Goal: Information Seeking & Learning: Understand process/instructions

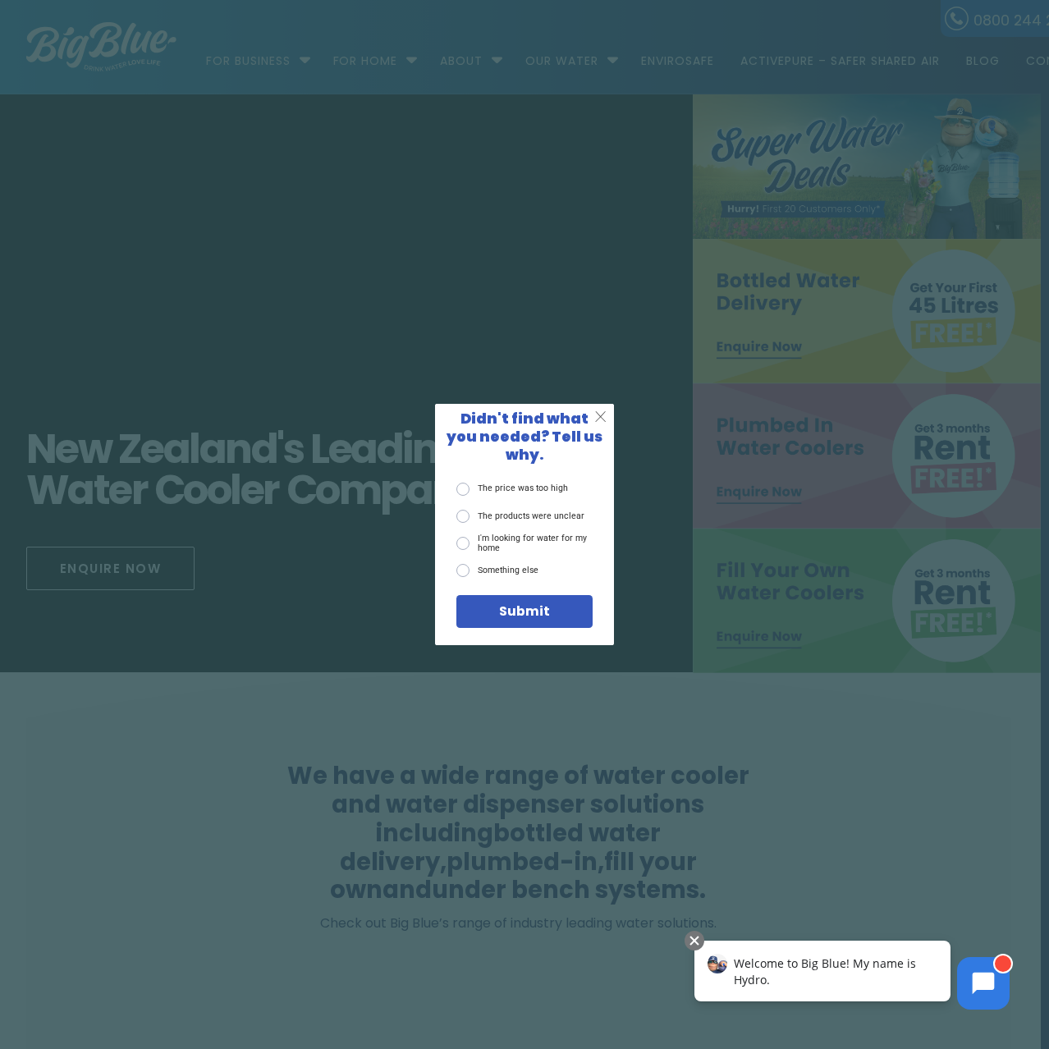
click at [601, 420] on span "X" at bounding box center [600, 417] width 12 height 18
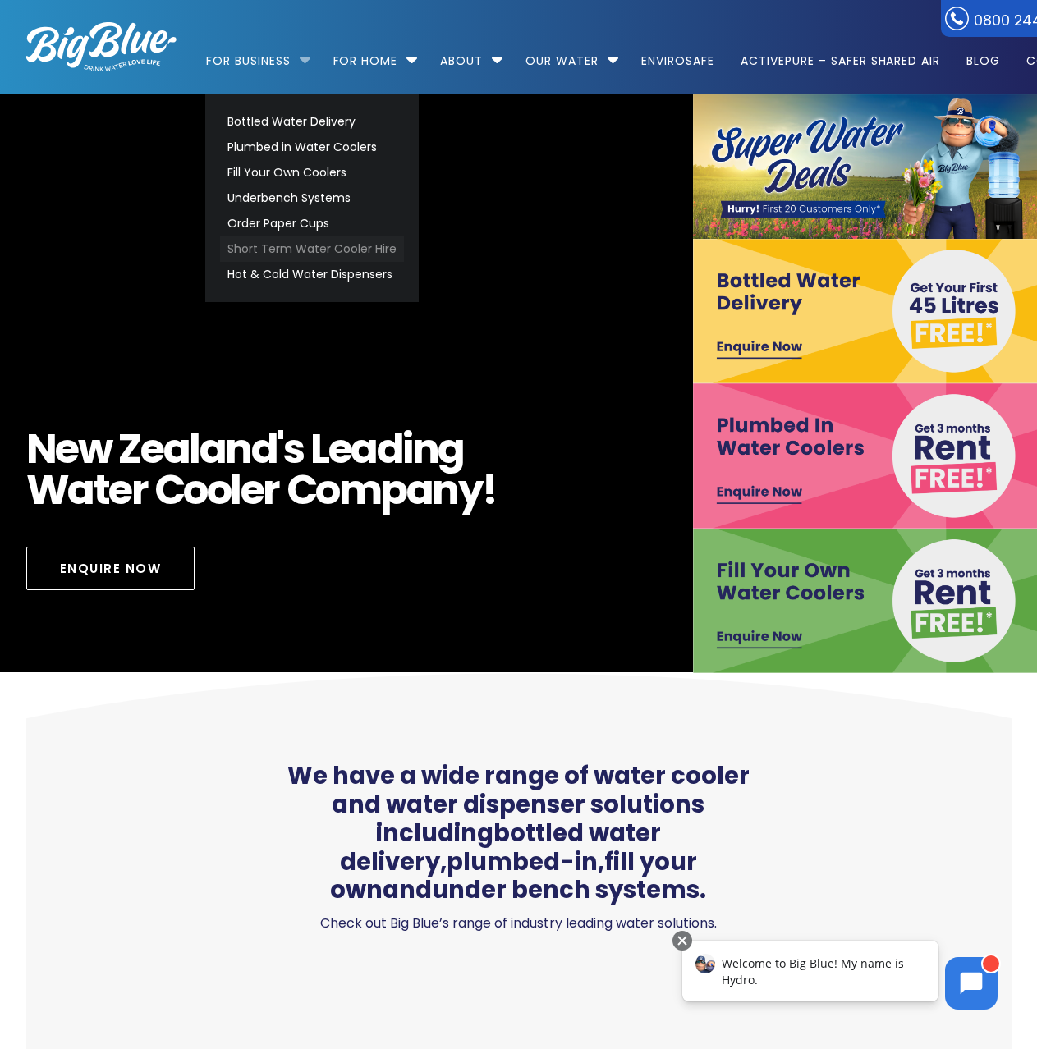
click at [292, 250] on link "Short Term Water Cooler Hire" at bounding box center [312, 248] width 184 height 25
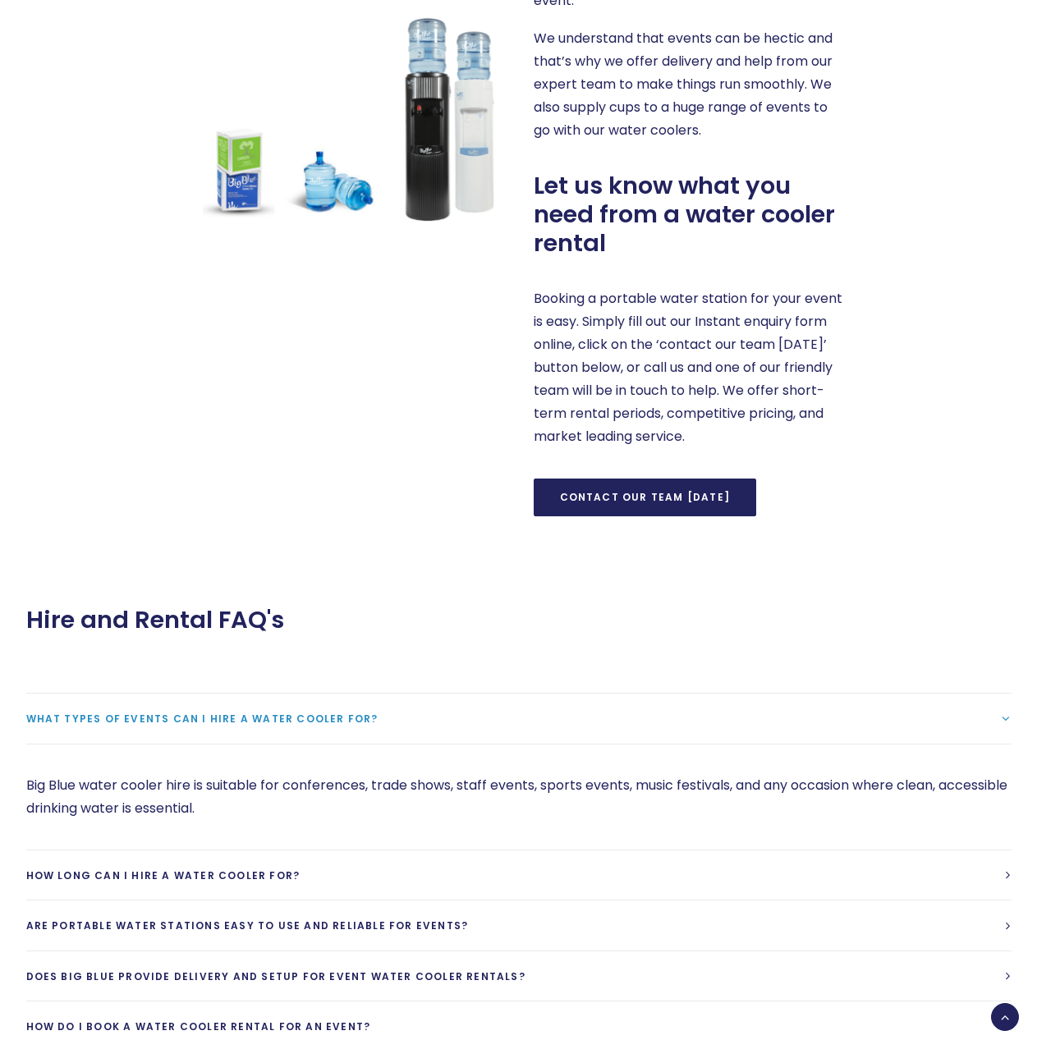
scroll to position [1313, 0]
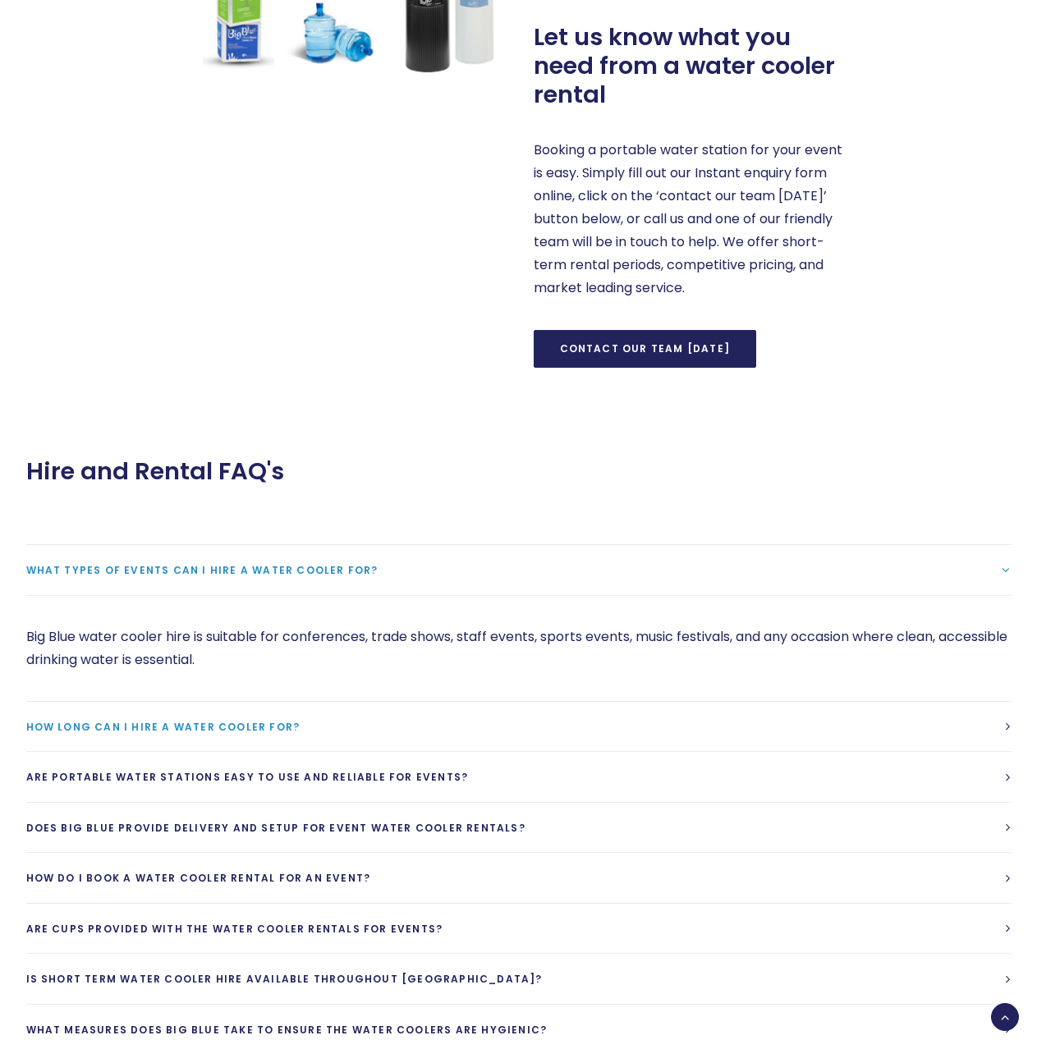
click at [185, 720] on span "How long can I hire a water cooler for?" at bounding box center [163, 727] width 274 height 14
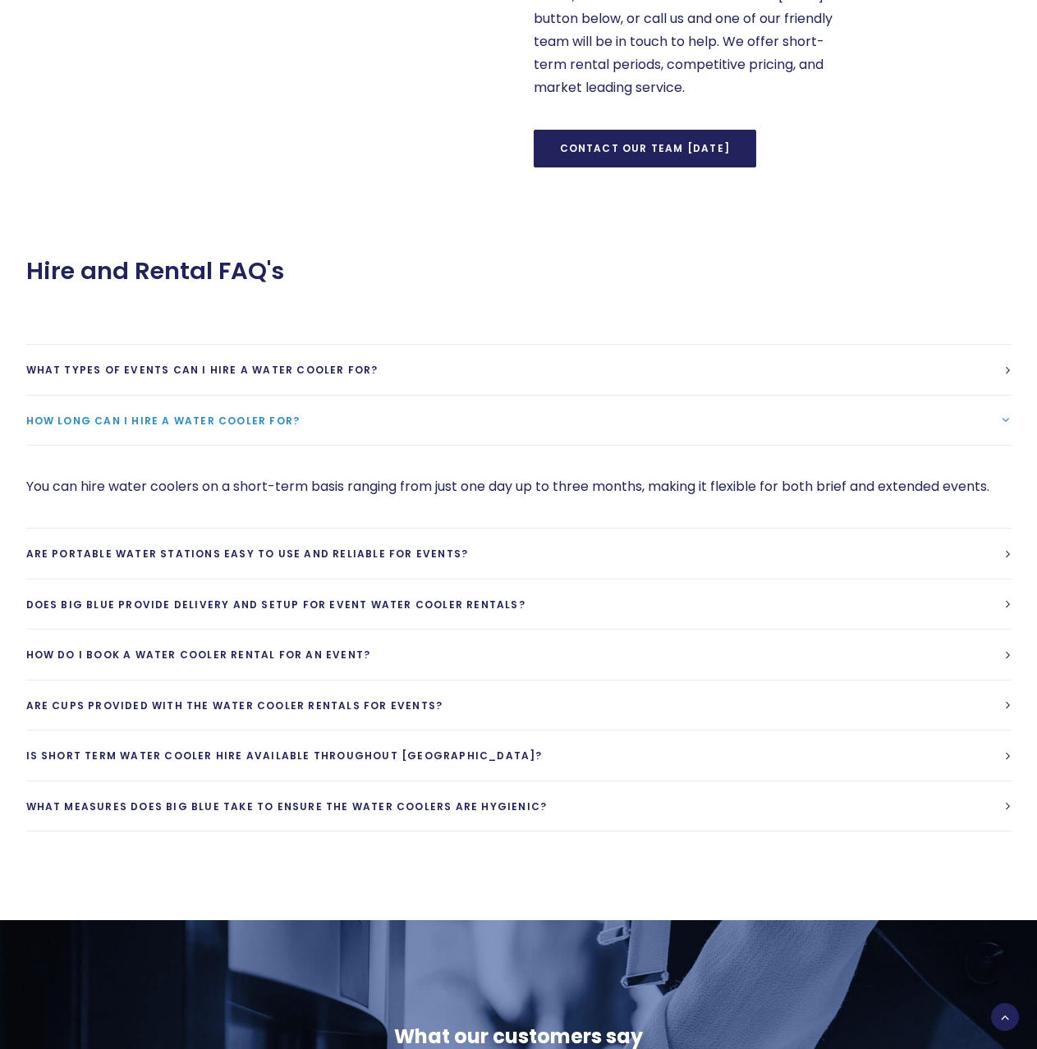
scroll to position [1559, 0]
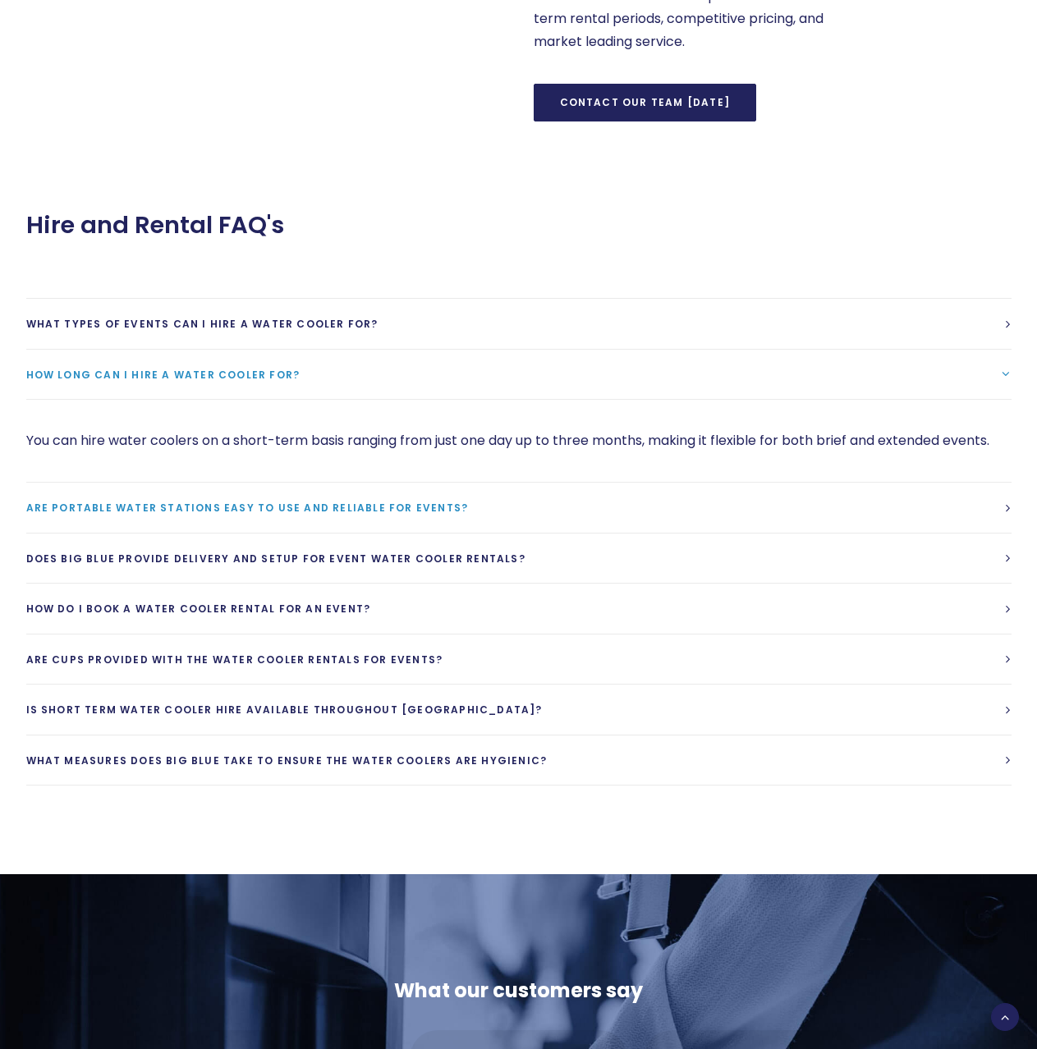
click at [265, 506] on span "Are portable water stations easy to use and reliable for events?" at bounding box center [247, 508] width 442 height 14
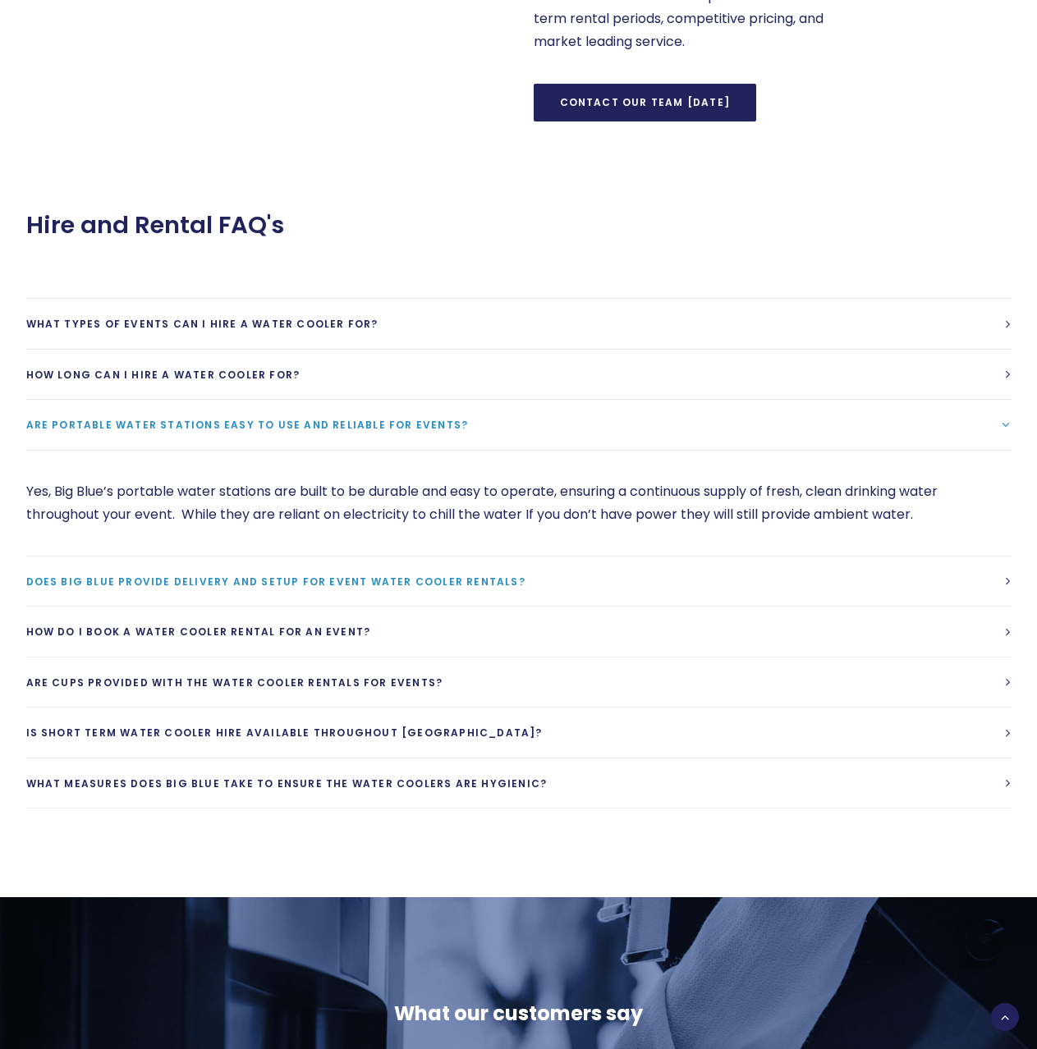
click at [278, 575] on span "Does Big Blue provide delivery and setup for event water cooler rentals?" at bounding box center [275, 582] width 499 height 14
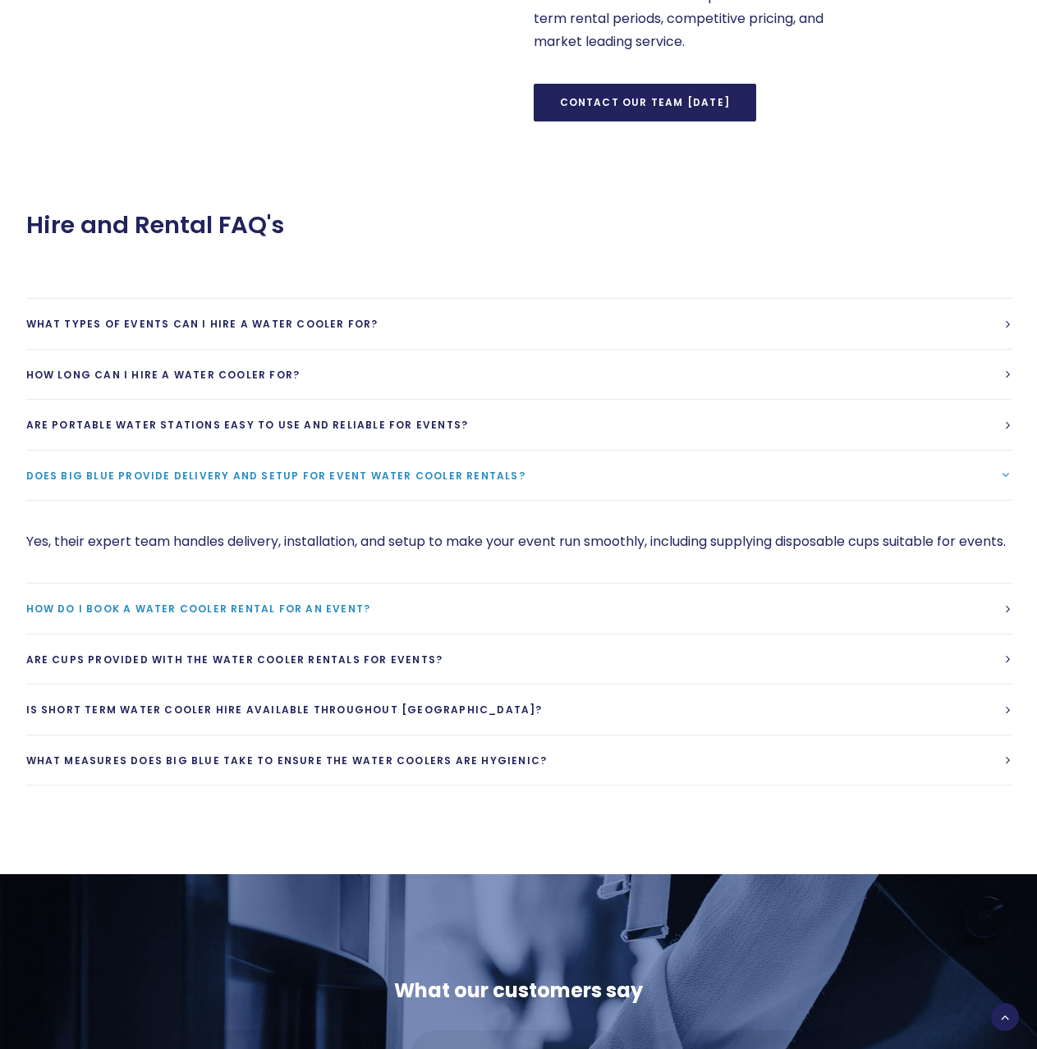
click at [224, 616] on span "How do I book a water cooler rental for an event?" at bounding box center [198, 609] width 345 height 14
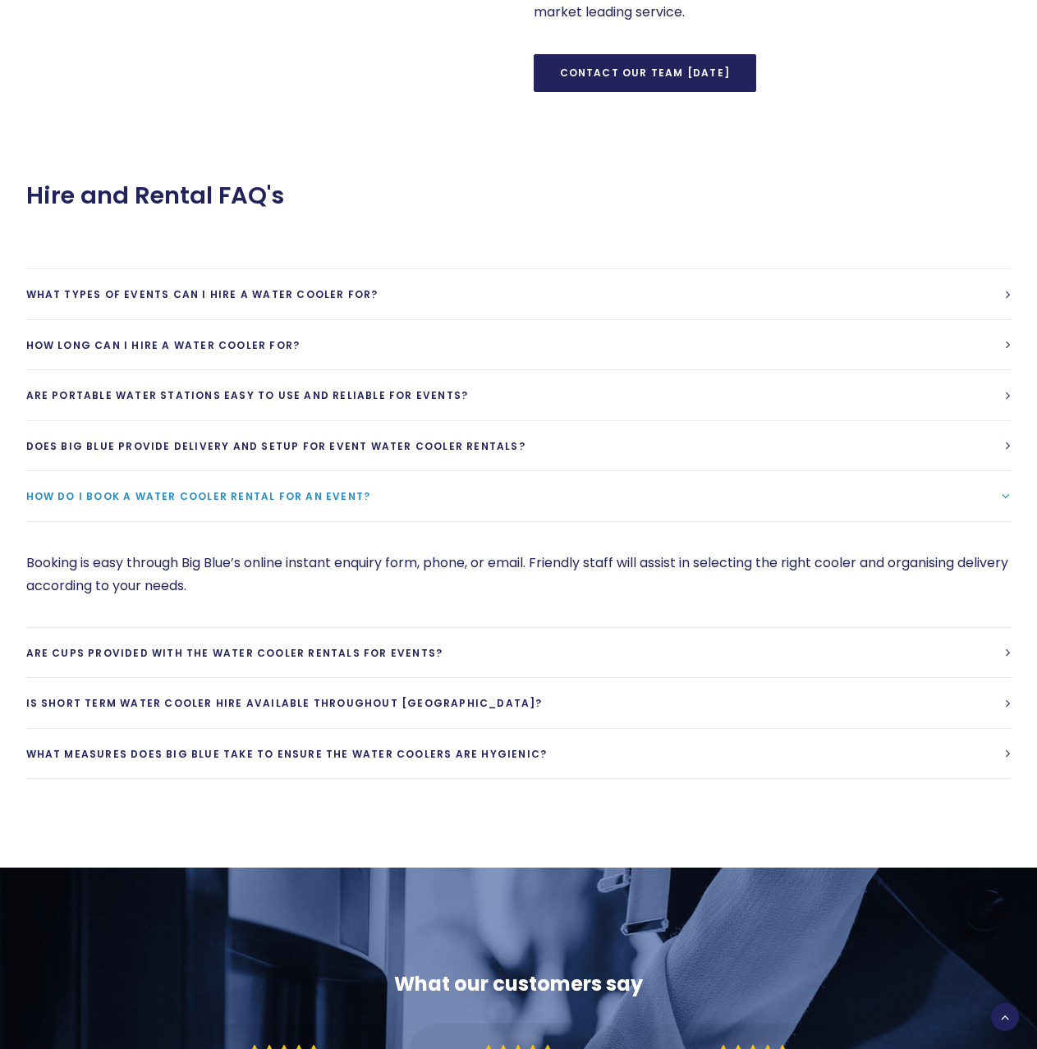
scroll to position [1641, 0]
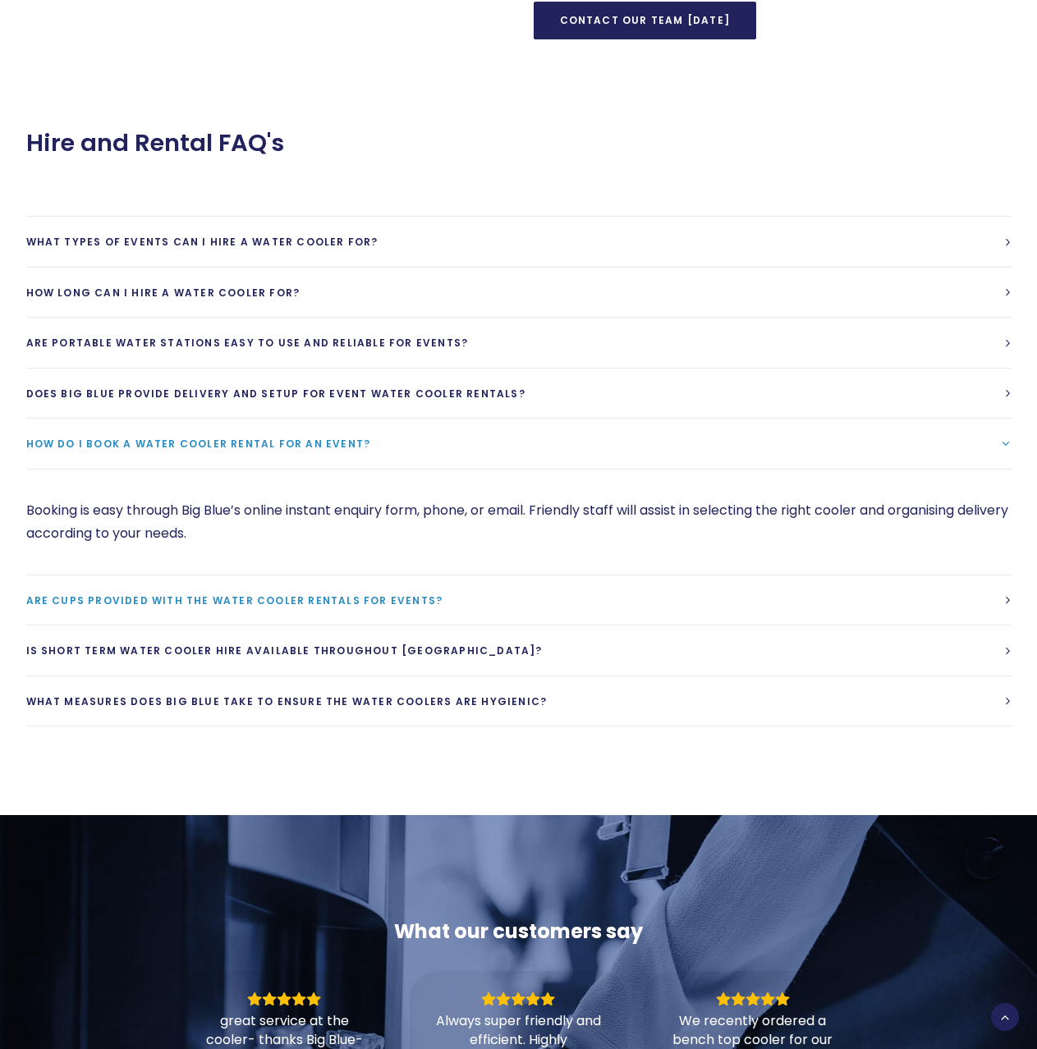
click at [332, 593] on span "Are cups provided with the water cooler rentals for events?" at bounding box center [234, 600] width 417 height 14
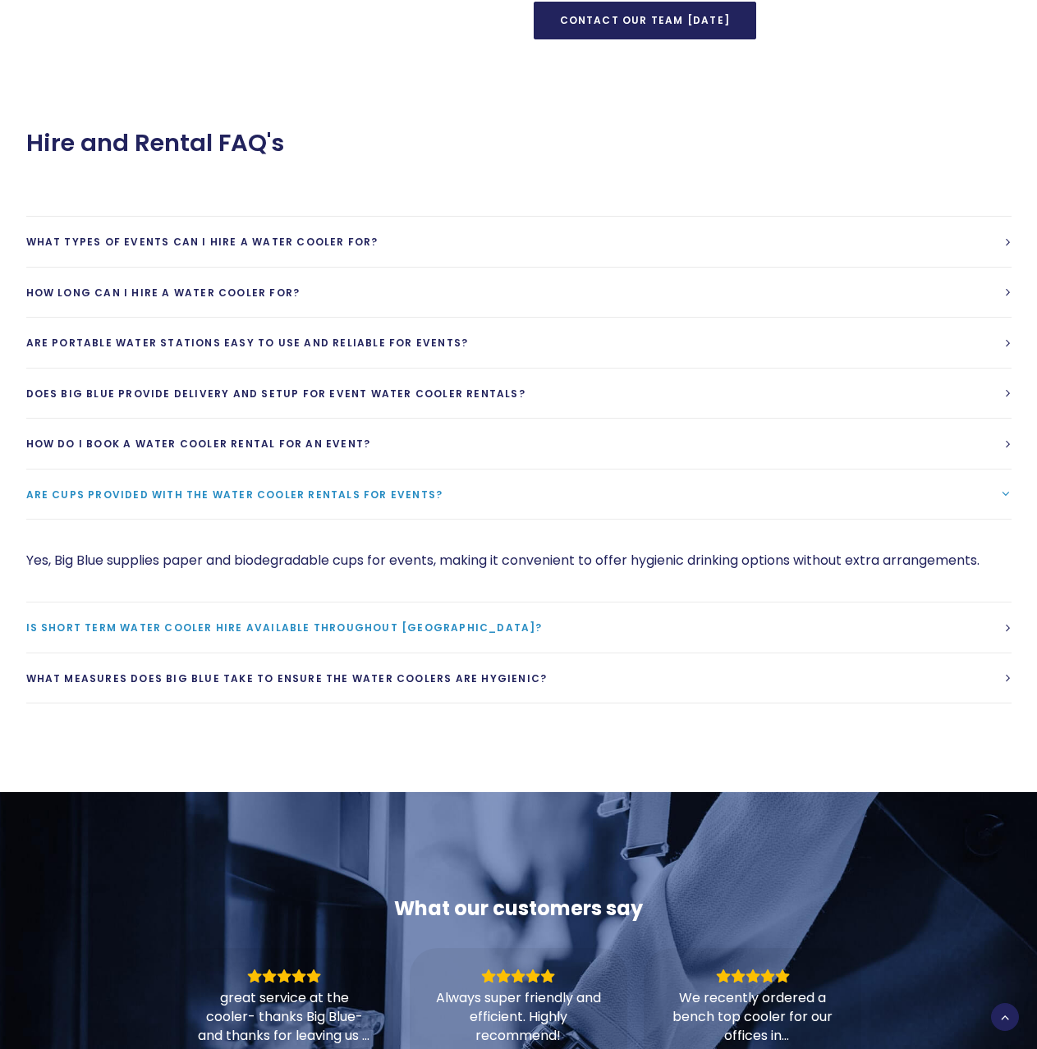
click at [339, 625] on span "Is short term water cooler hire available throughout New Zealand?" at bounding box center [284, 627] width 516 height 14
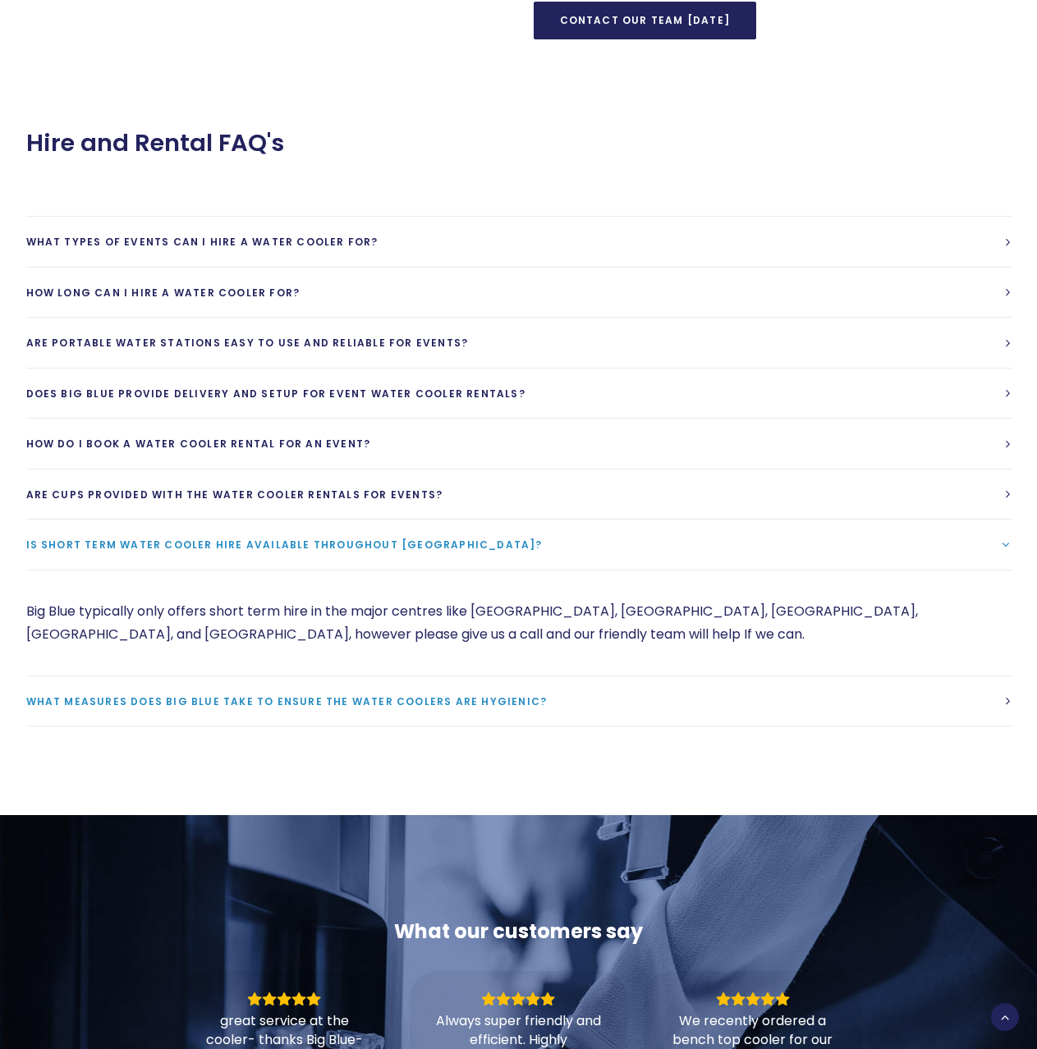
click at [400, 702] on span "What measures does Big Blue take to ensure the water coolers are hygienic?" at bounding box center [286, 701] width 521 height 14
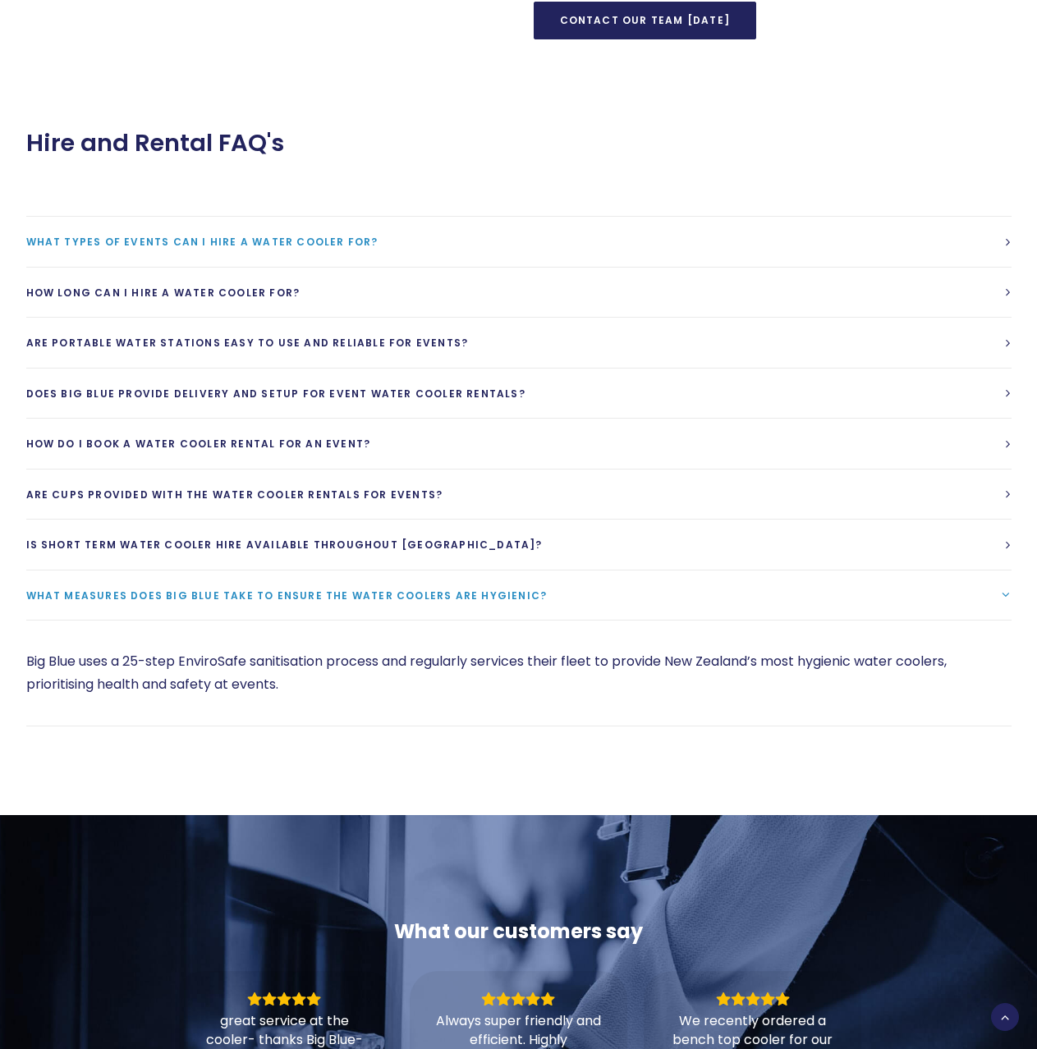
click at [221, 236] on span "What types of events can I hire a water cooler for?" at bounding box center [202, 242] width 352 height 14
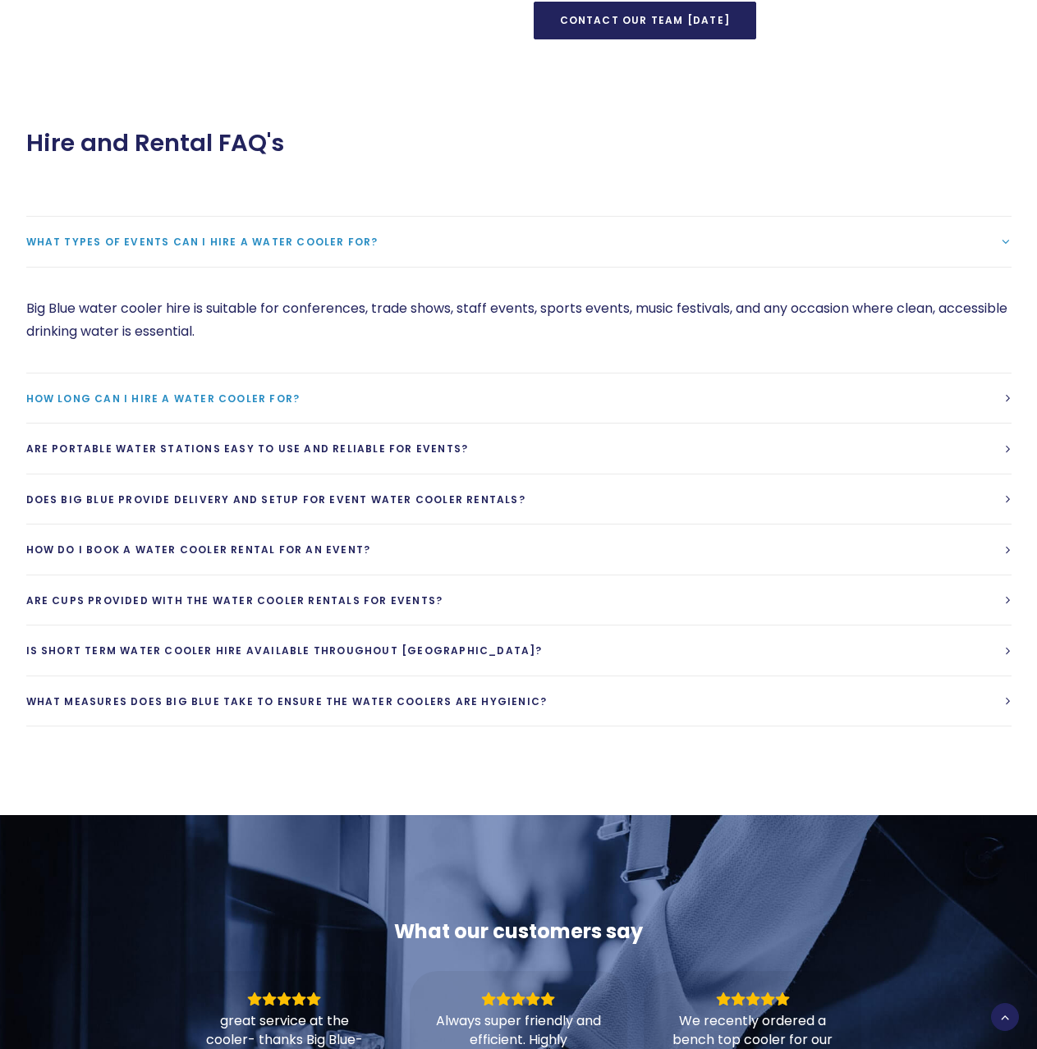
click at [222, 390] on link "How long can I hire a water cooler for?" at bounding box center [518, 398] width 985 height 50
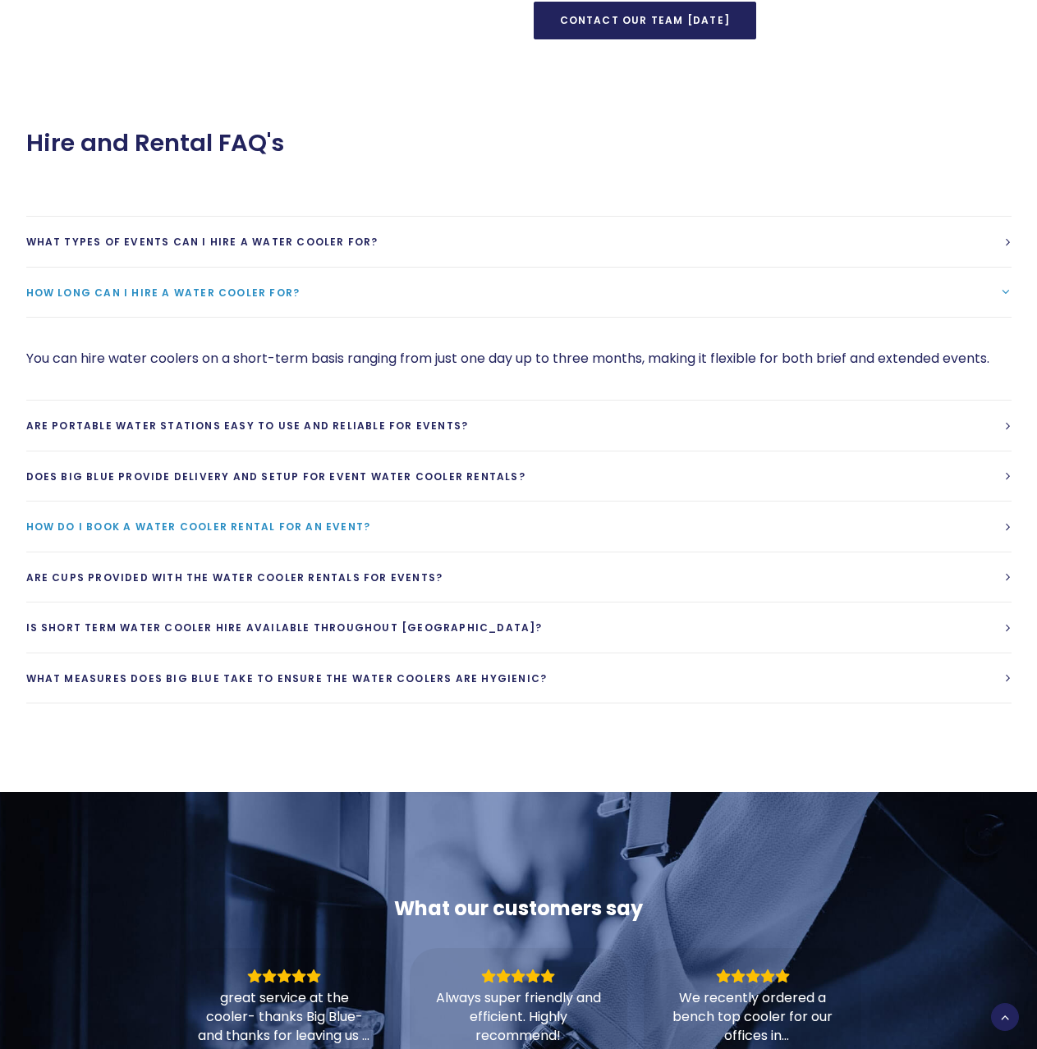
click at [254, 520] on span "How do I book a water cooler rental for an event?" at bounding box center [198, 527] width 345 height 14
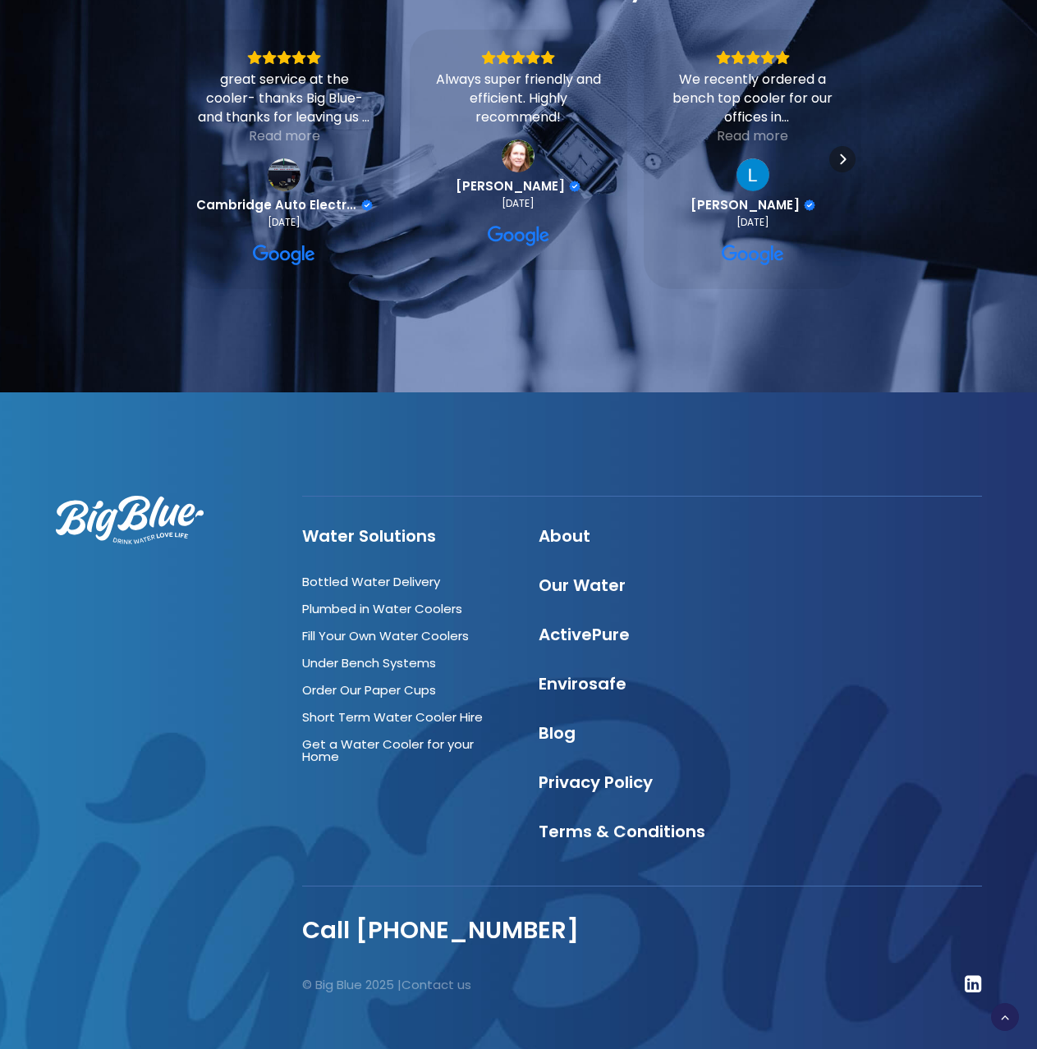
scroll to position [2591, 0]
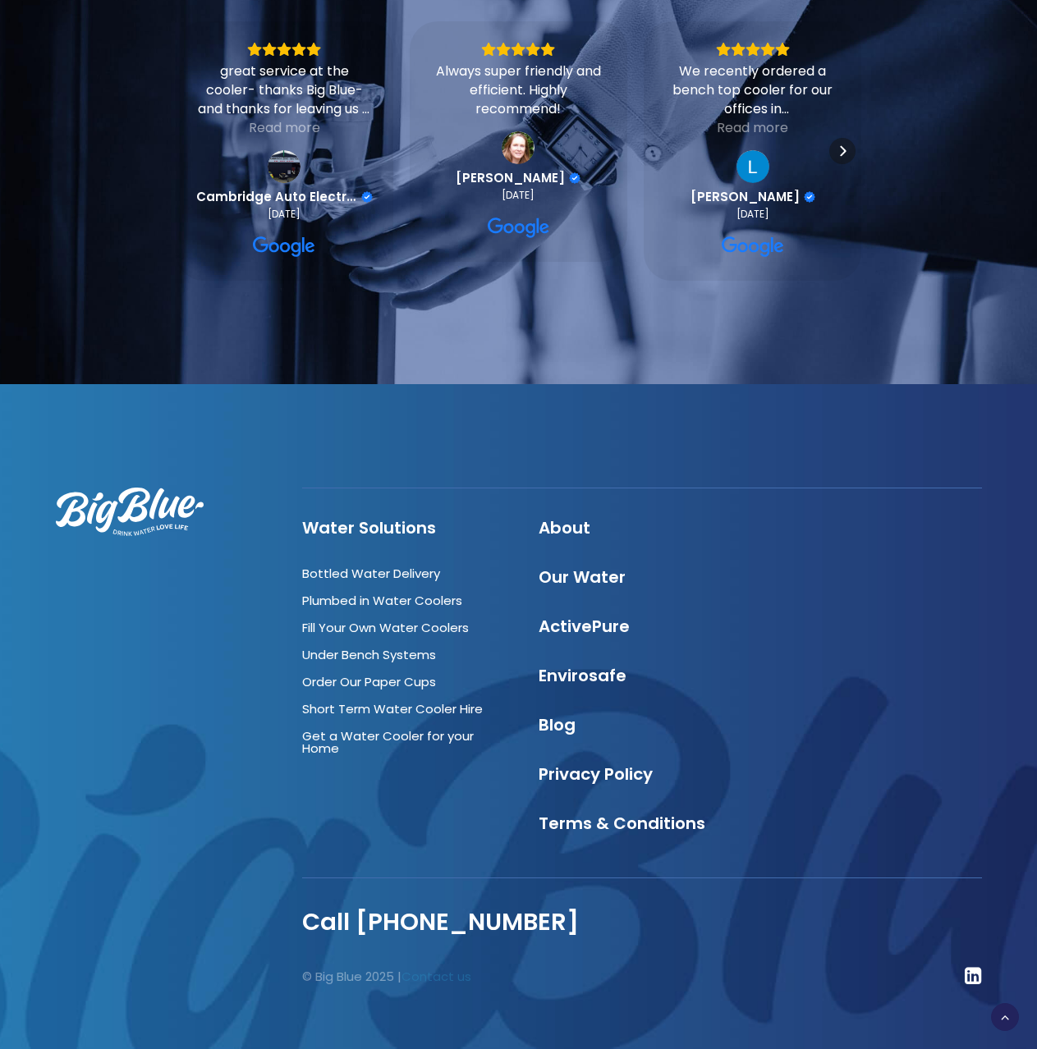
click at [442, 979] on link "Contact us" at bounding box center [436, 976] width 70 height 17
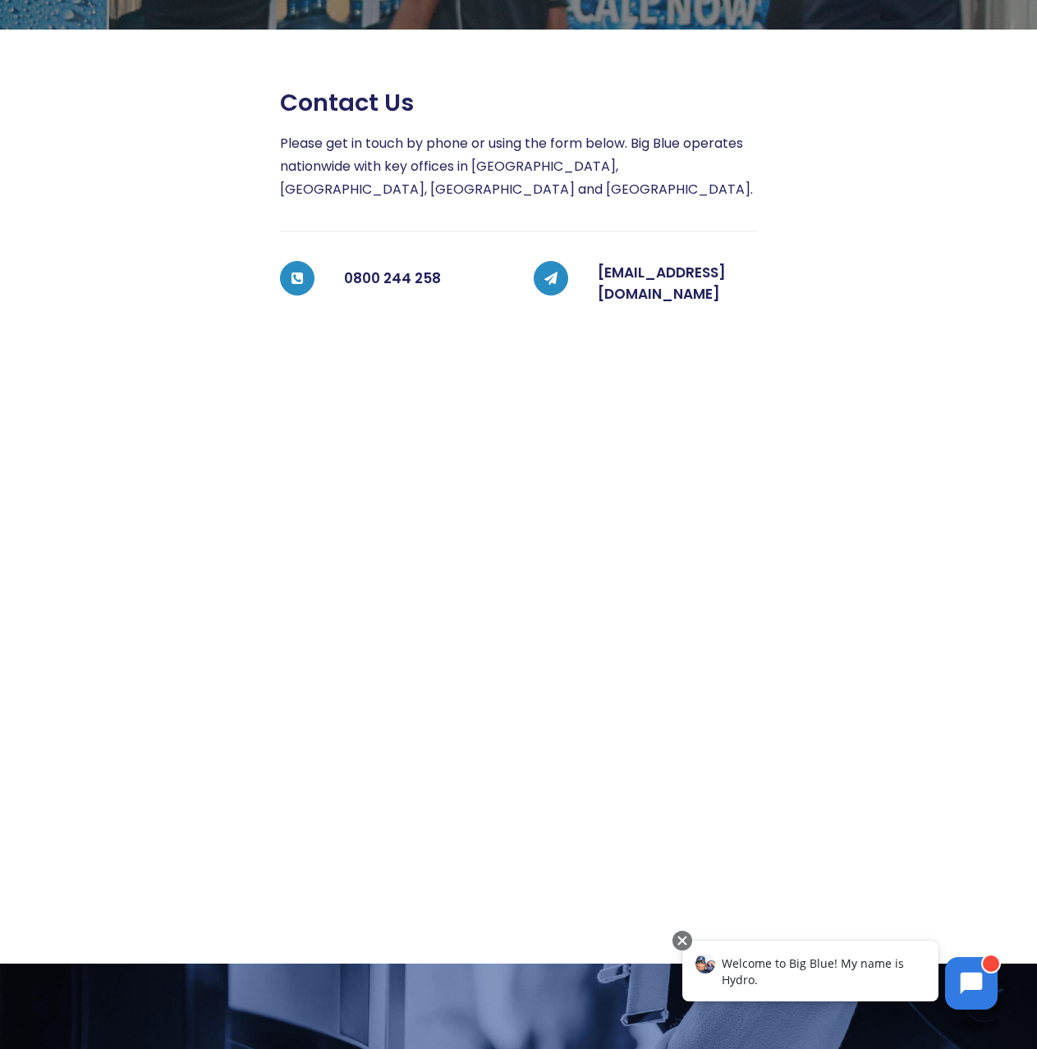
scroll to position [82, 0]
